Goal: Task Accomplishment & Management: Use online tool/utility

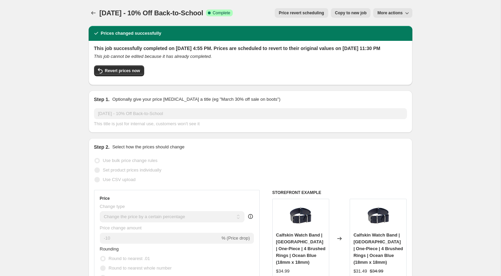
select select "percentage"
select select "tag"
select select "not_equal"
click at [125, 74] on span "Revert prices now" at bounding box center [122, 70] width 35 height 5
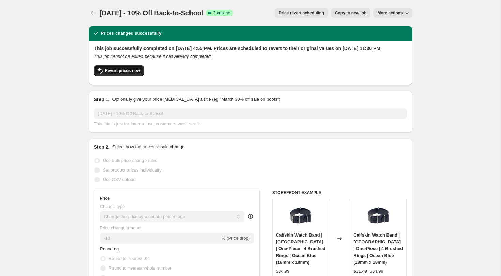
checkbox input "false"
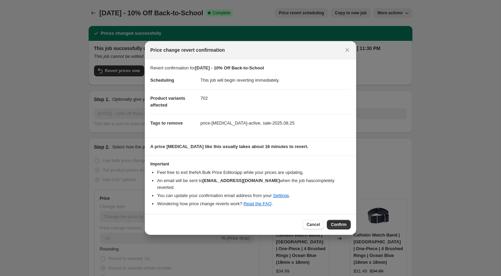
click at [339, 220] on button "Confirm" at bounding box center [339, 225] width 24 height 10
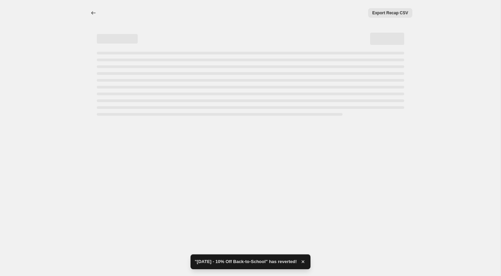
select select "percentage"
select select "tag"
select select "not_equal"
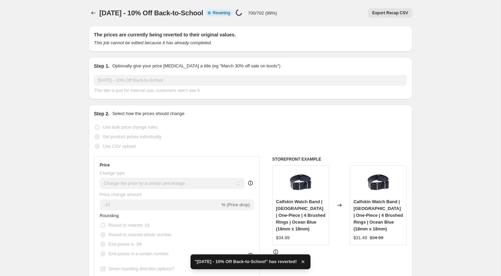
checkbox input "true"
